Goal: Information Seeking & Learning: Check status

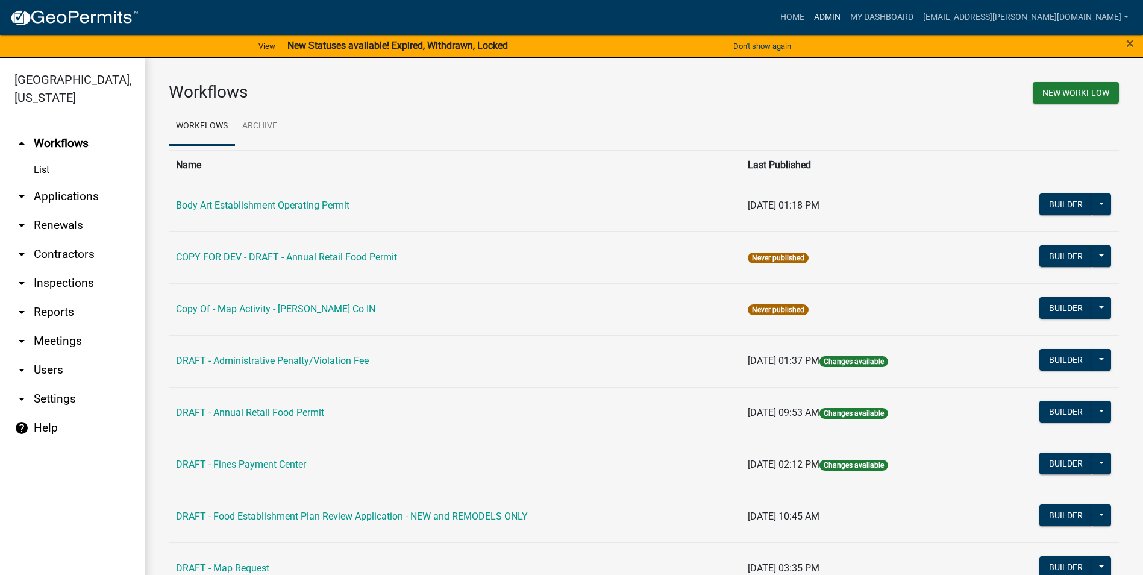
click at [845, 16] on link "Admin" at bounding box center [827, 17] width 36 height 23
click at [323, 208] on link "Body Art Establishment Operating Permit" at bounding box center [262, 204] width 173 height 11
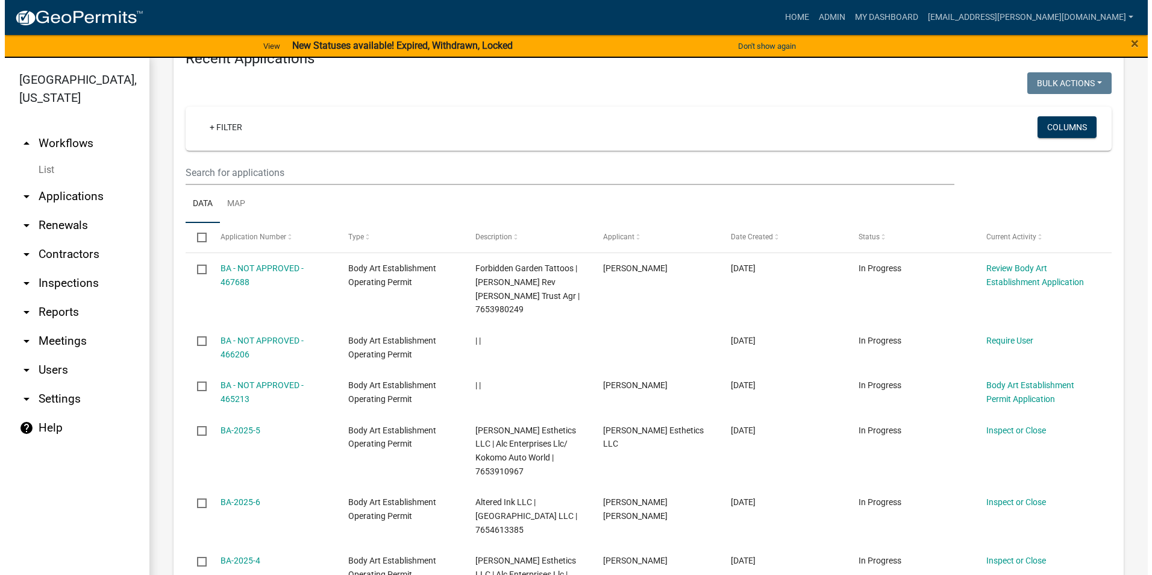
scroll to position [723, 0]
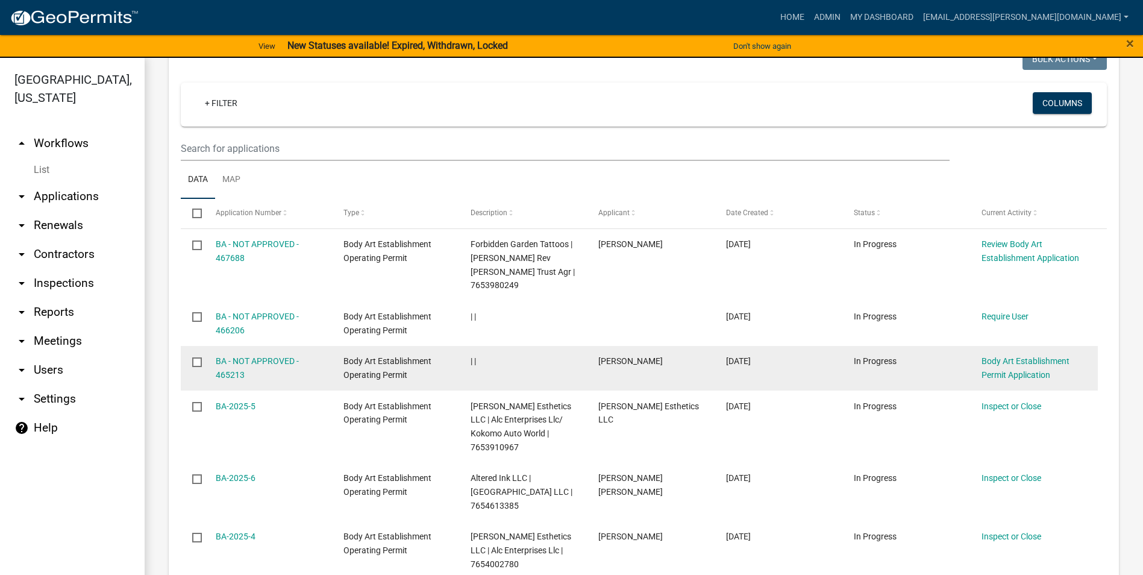
click at [1044, 354] on div "Body Art Establishment Permit Application" at bounding box center [1033, 368] width 105 height 28
click at [1046, 356] on link "Body Art Establishment Permit Application" at bounding box center [1025, 367] width 88 height 23
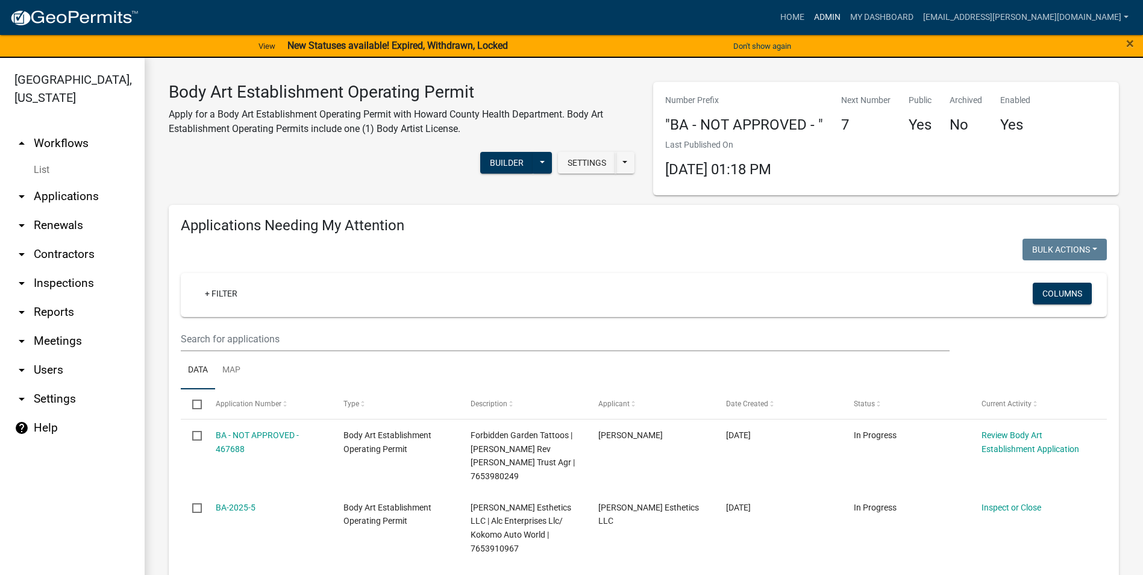
click at [845, 16] on link "Admin" at bounding box center [827, 17] width 36 height 23
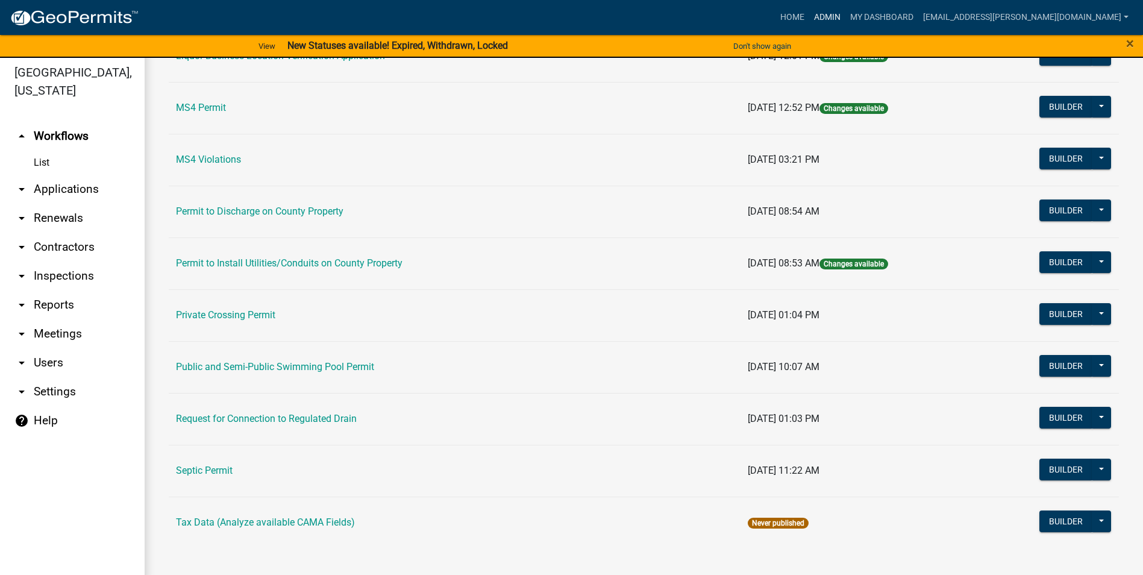
scroll to position [14, 0]
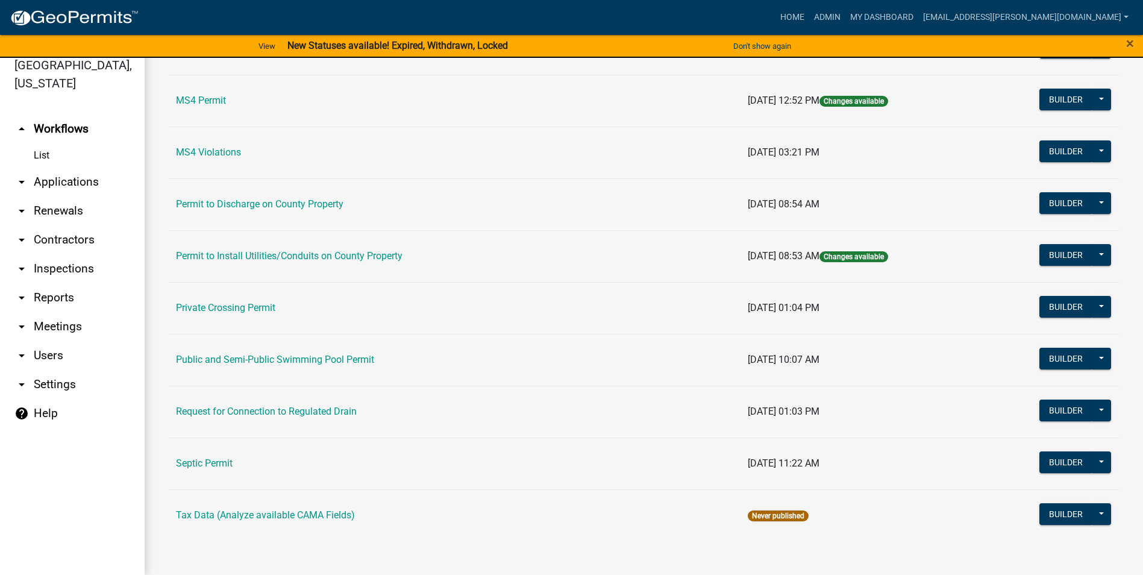
click at [307, 351] on td "Public and Semi-Public Swimming Pool Permit" at bounding box center [455, 360] width 572 height 52
click at [307, 361] on link "Public and Semi-Public Swimming Pool Permit" at bounding box center [275, 359] width 198 height 11
